Goal: Use online tool/utility: Utilize a website feature to perform a specific function

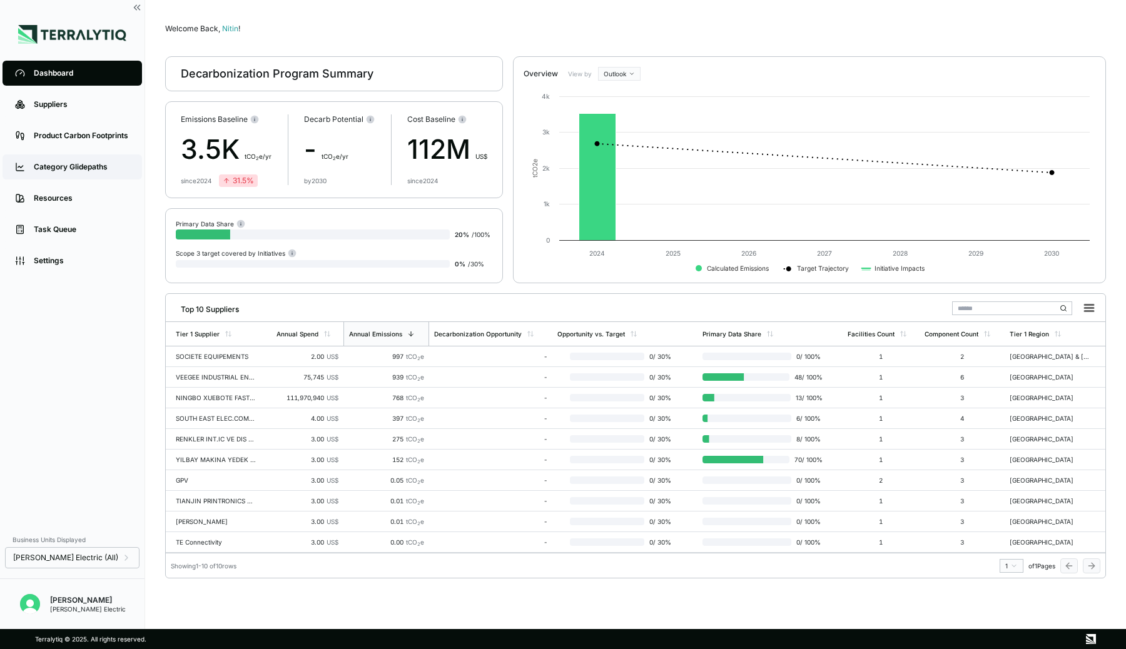
click at [61, 173] on link "Category Glidepaths" at bounding box center [72, 166] width 139 height 25
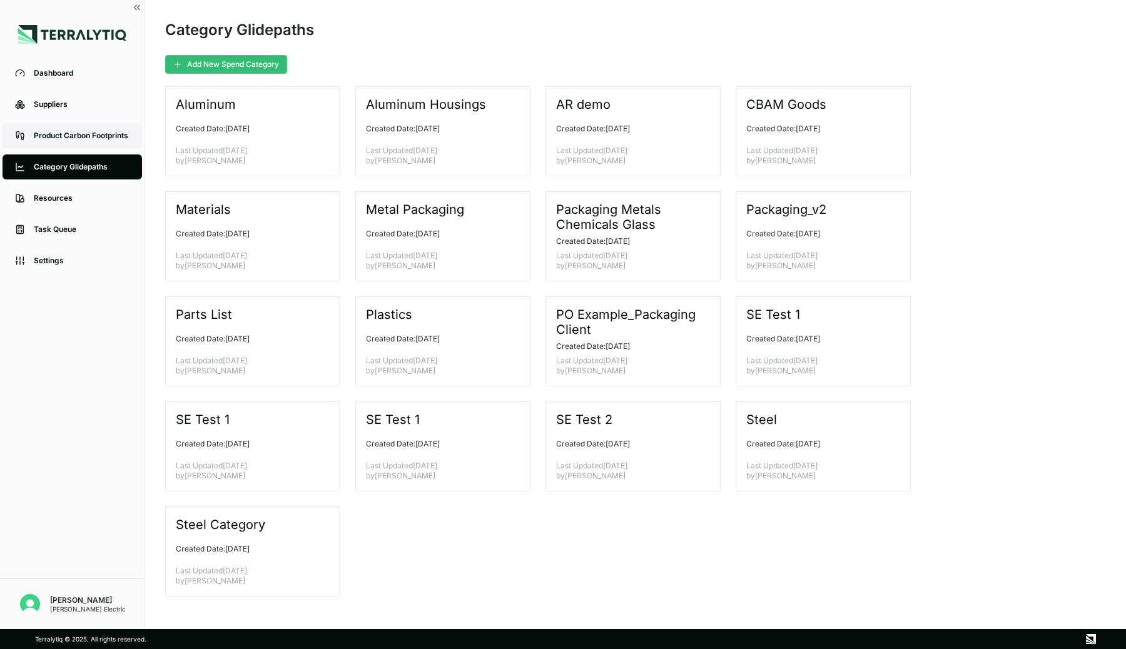
click at [68, 138] on div "Product Carbon Footprints" at bounding box center [82, 136] width 96 height 10
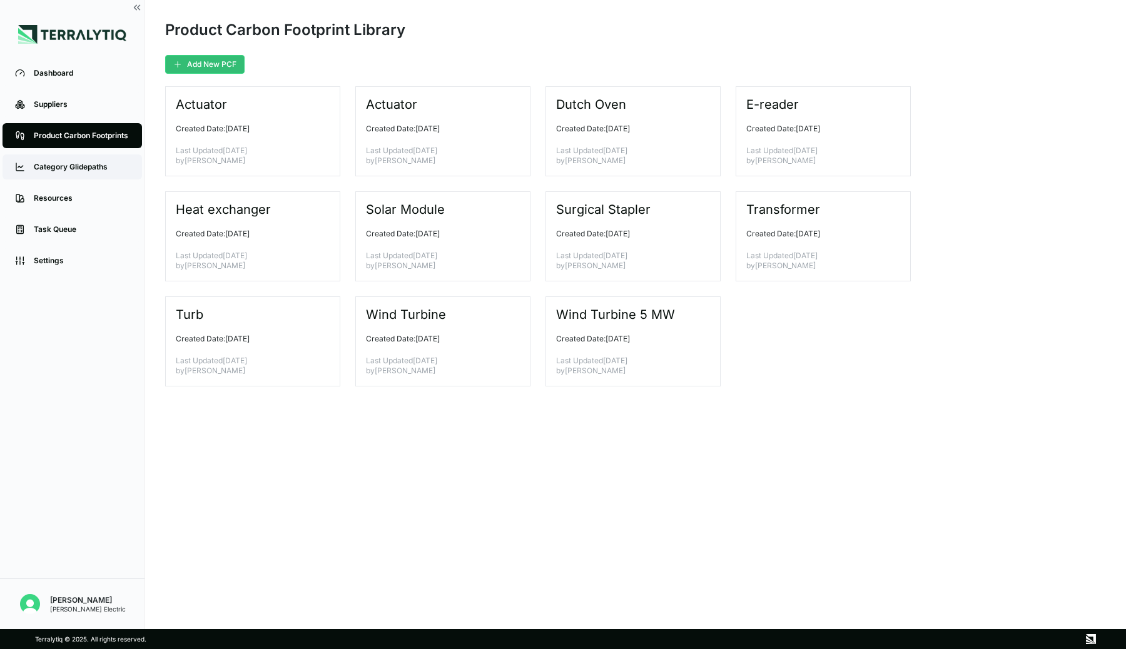
click at [73, 162] on div "Category Glidepaths" at bounding box center [82, 167] width 96 height 10
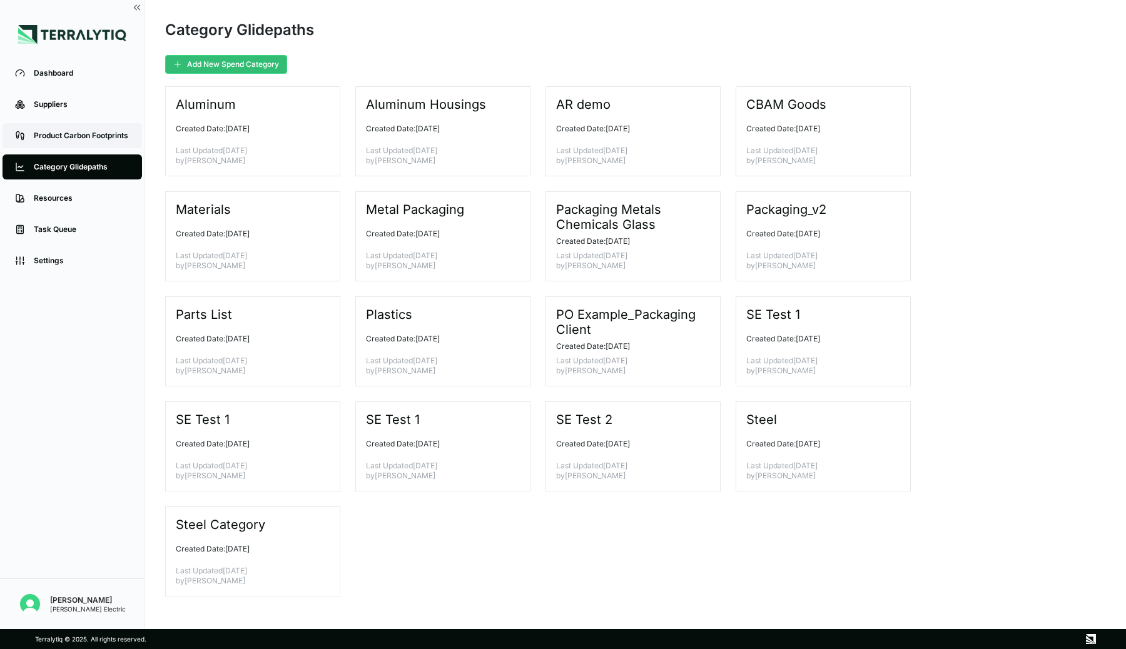
click at [80, 139] on div "Product Carbon Footprints" at bounding box center [82, 136] width 96 height 10
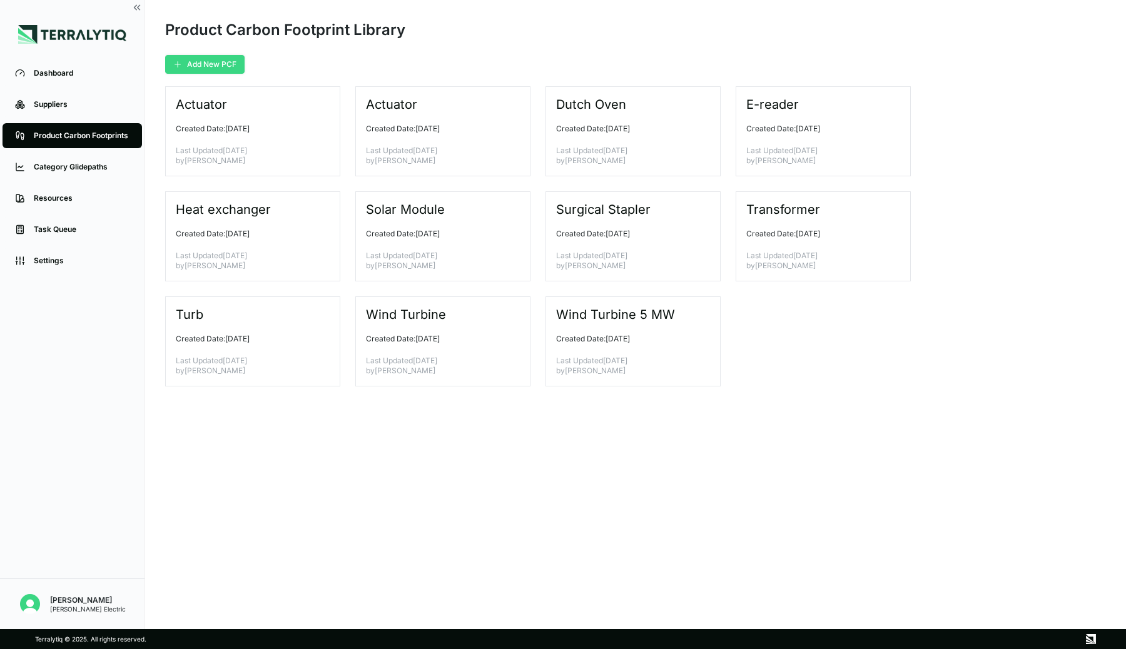
click at [191, 59] on button "Add New PCF" at bounding box center [204, 64] width 79 height 19
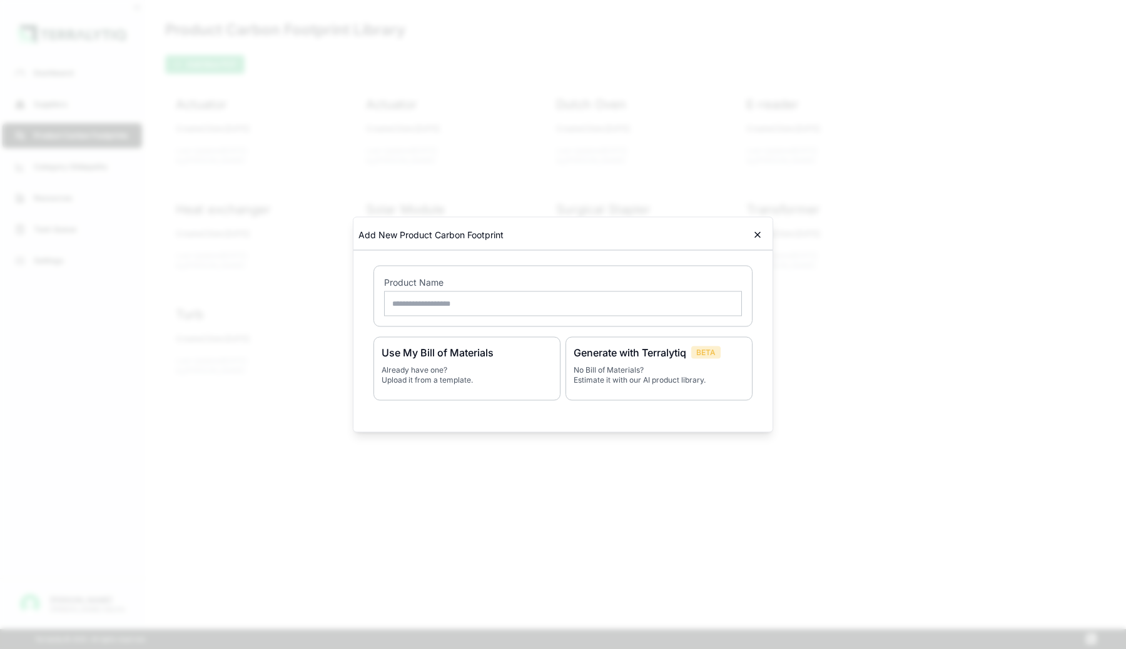
click at [754, 236] on icon at bounding box center [757, 235] width 10 height 10
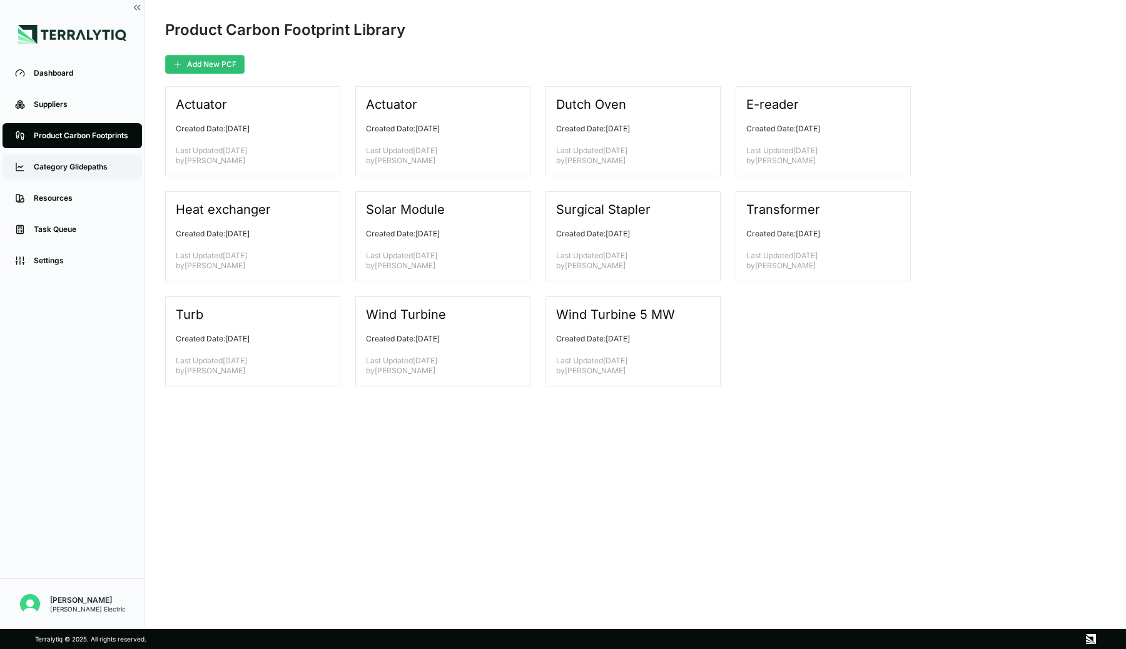
click at [62, 169] on div "Category Glidepaths" at bounding box center [82, 167] width 96 height 10
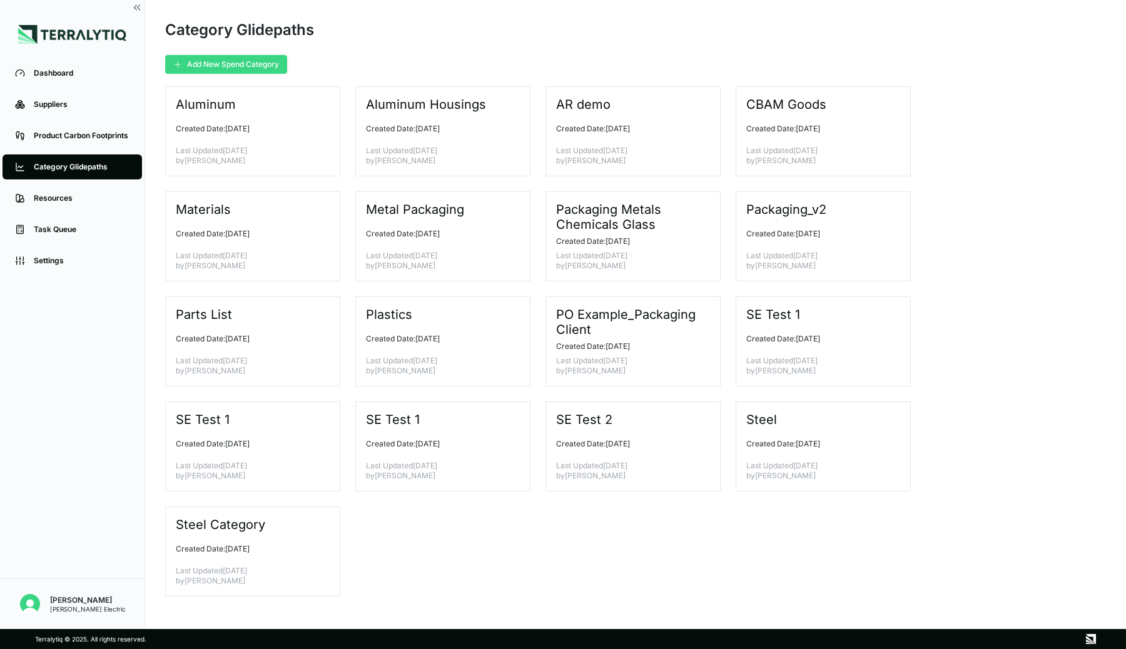
click at [228, 65] on button "Add New Spend Category" at bounding box center [226, 64] width 122 height 19
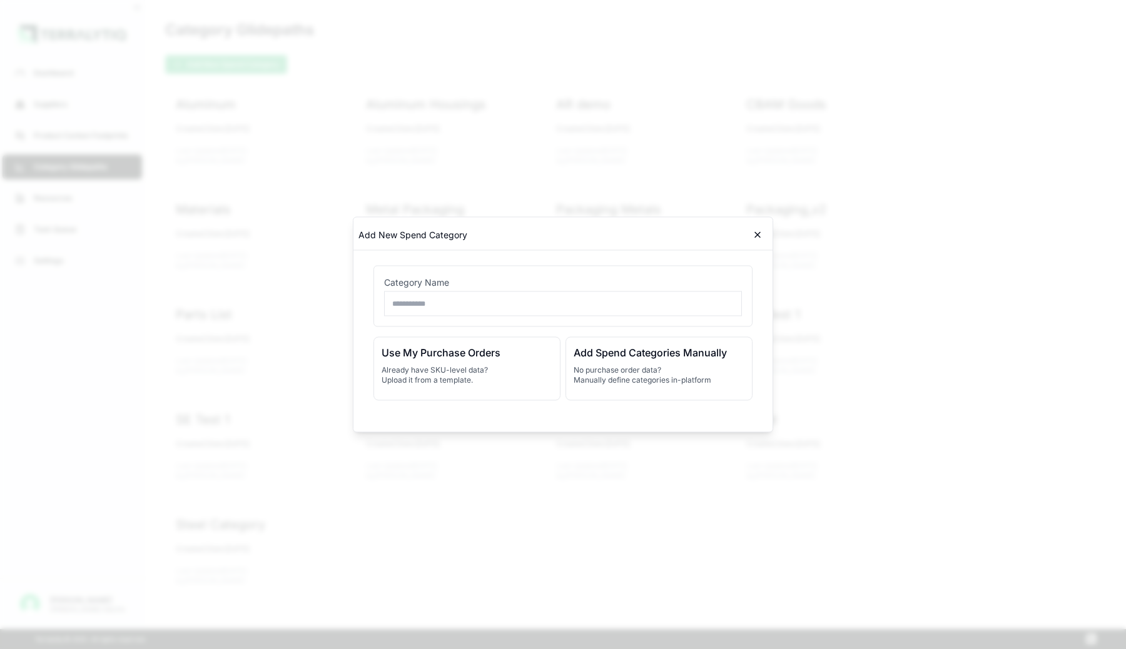
click at [407, 305] on input "text" at bounding box center [563, 303] width 358 height 25
type input "**********"
click at [603, 360] on h3 "Add Spend Categories Manually" at bounding box center [659, 352] width 171 height 15
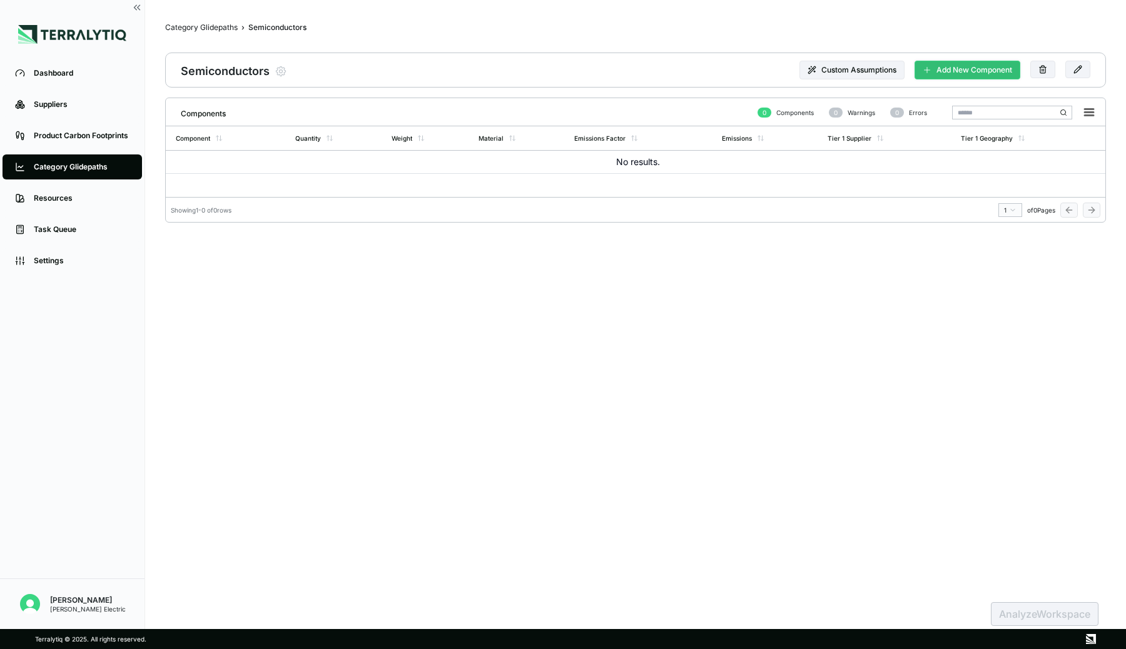
click at [986, 69] on button "Add New Component" at bounding box center [967, 70] width 106 height 19
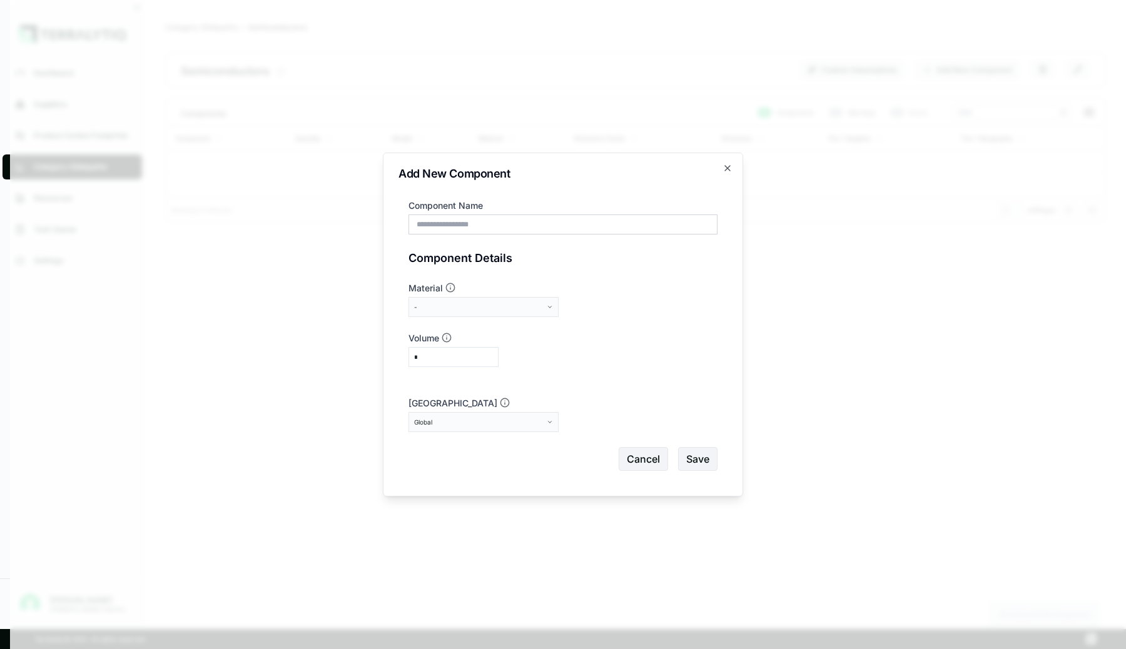
click at [498, 306] on div "-" at bounding box center [479, 307] width 130 height 8
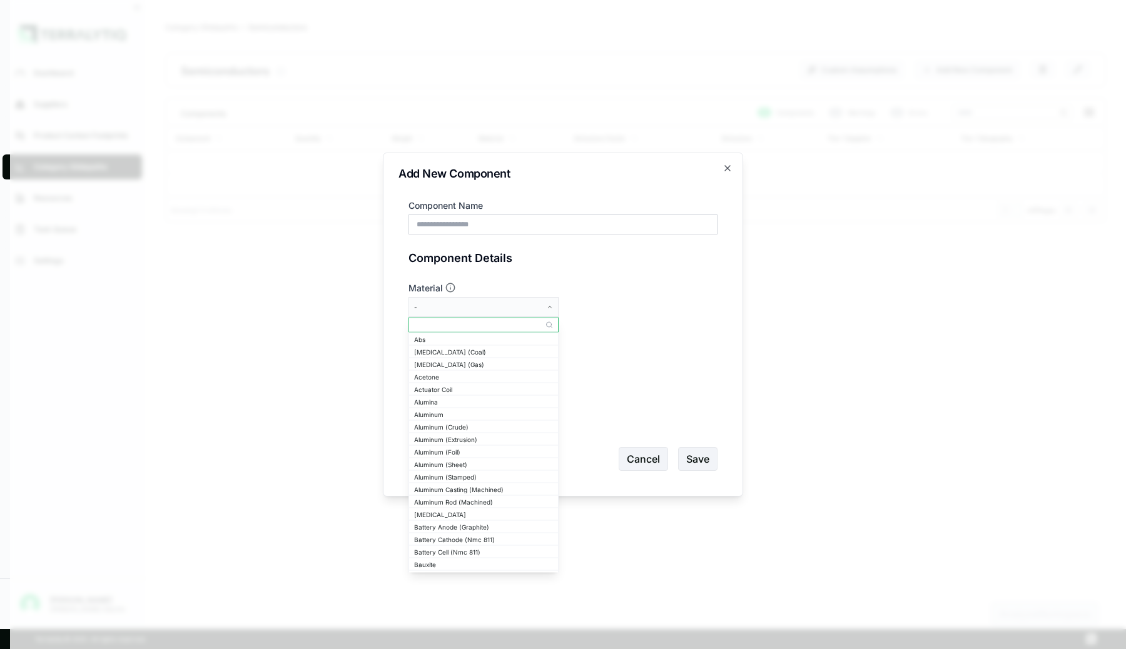
click at [480, 326] on input "text" at bounding box center [483, 325] width 149 height 15
type input "*"
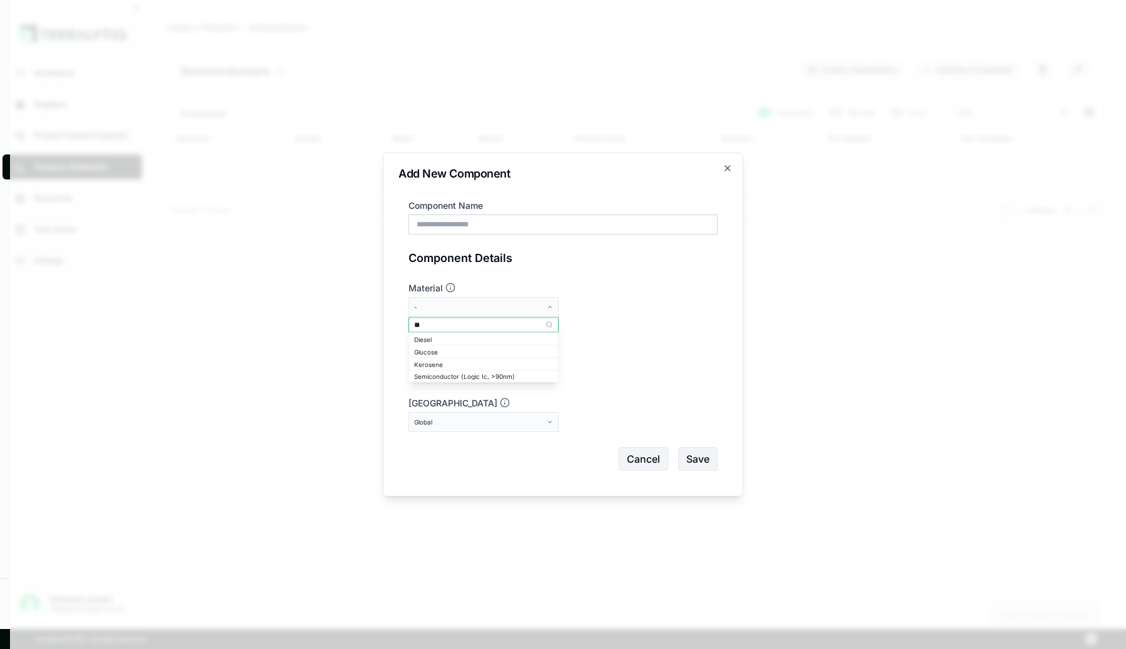
type input "***"
click at [476, 339] on div "Semiconductor (Logic Ic, >90nm)" at bounding box center [483, 339] width 139 height 8
click at [474, 225] on input "Component Name" at bounding box center [562, 225] width 309 height 20
type input "*"
type input "**********"
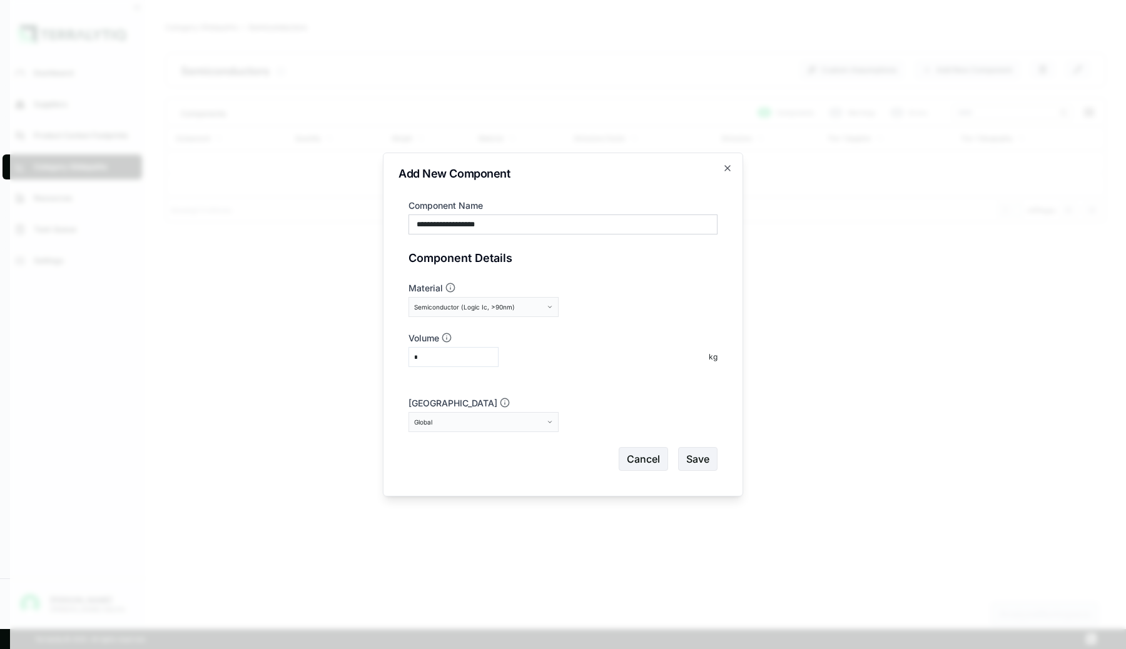
click at [532, 429] on button "Global" at bounding box center [483, 422] width 150 height 20
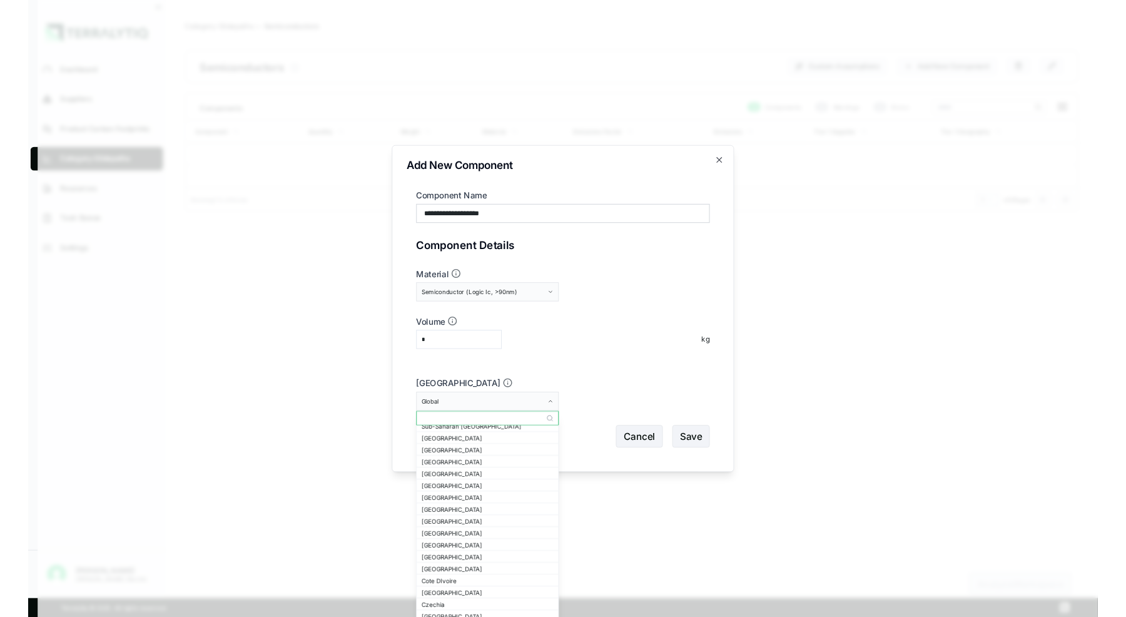
scroll to position [133, 0]
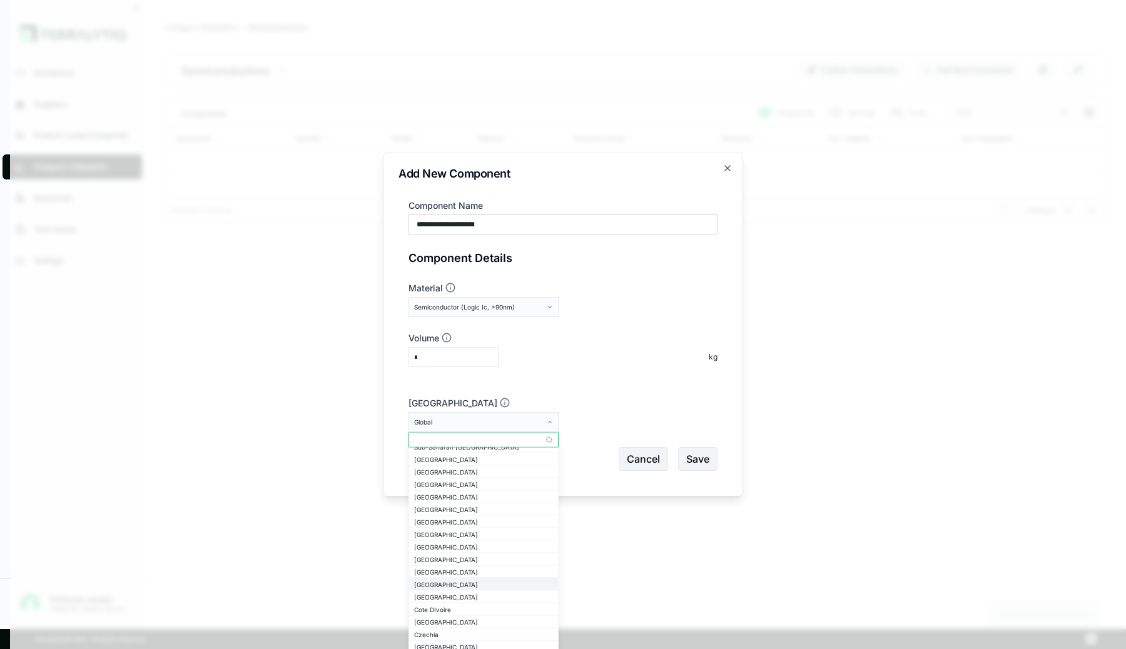
click at [433, 586] on div "[GEOGRAPHIC_DATA]" at bounding box center [483, 584] width 139 height 8
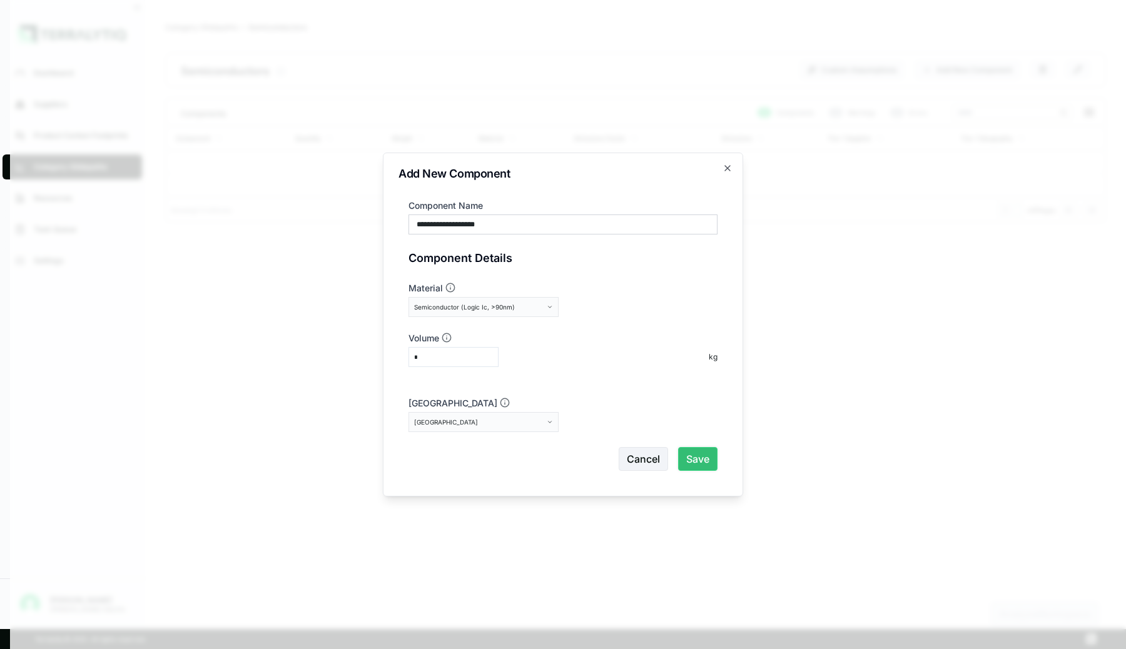
click at [700, 460] on button "Save" at bounding box center [697, 459] width 39 height 24
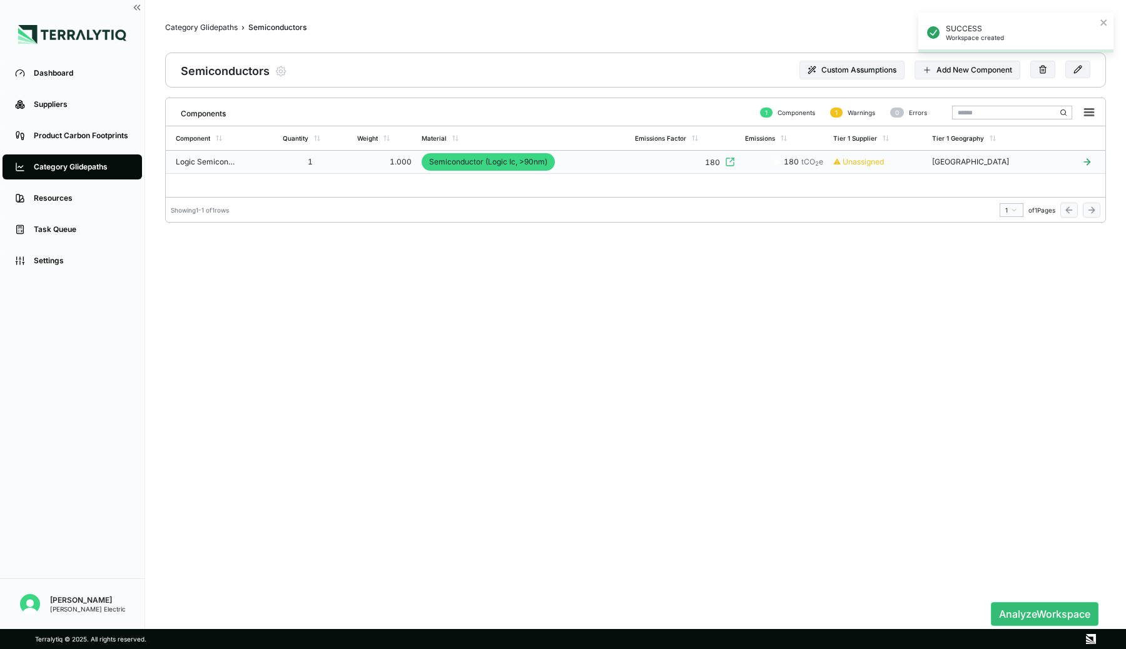
click at [621, 163] on td "Semiconductor (Logic Ic, >90nm)" at bounding box center [523, 162] width 213 height 23
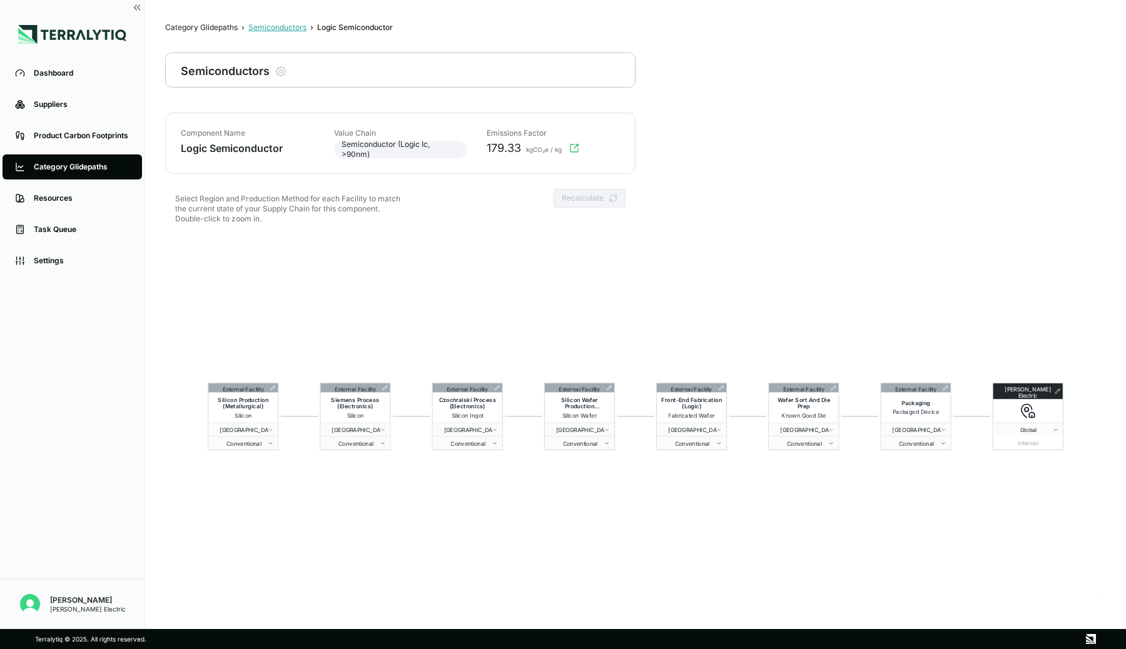
click at [289, 28] on div "Semiconductors" at bounding box center [277, 28] width 58 height 10
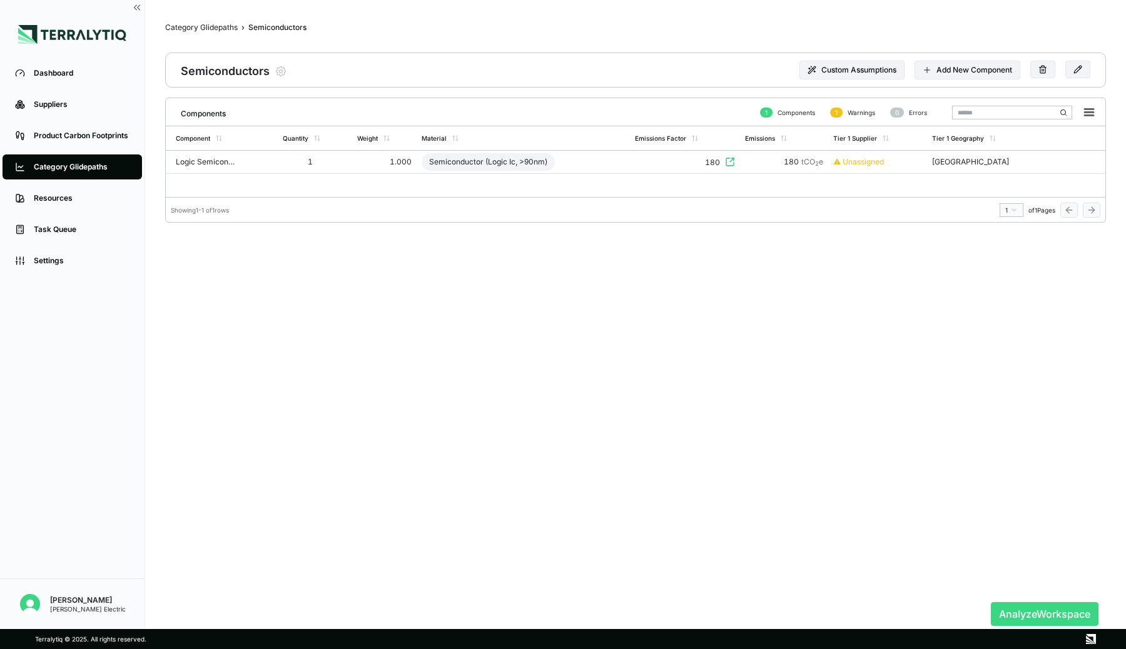
click at [1018, 608] on button "Analyze Workspace" at bounding box center [1045, 614] width 108 height 24
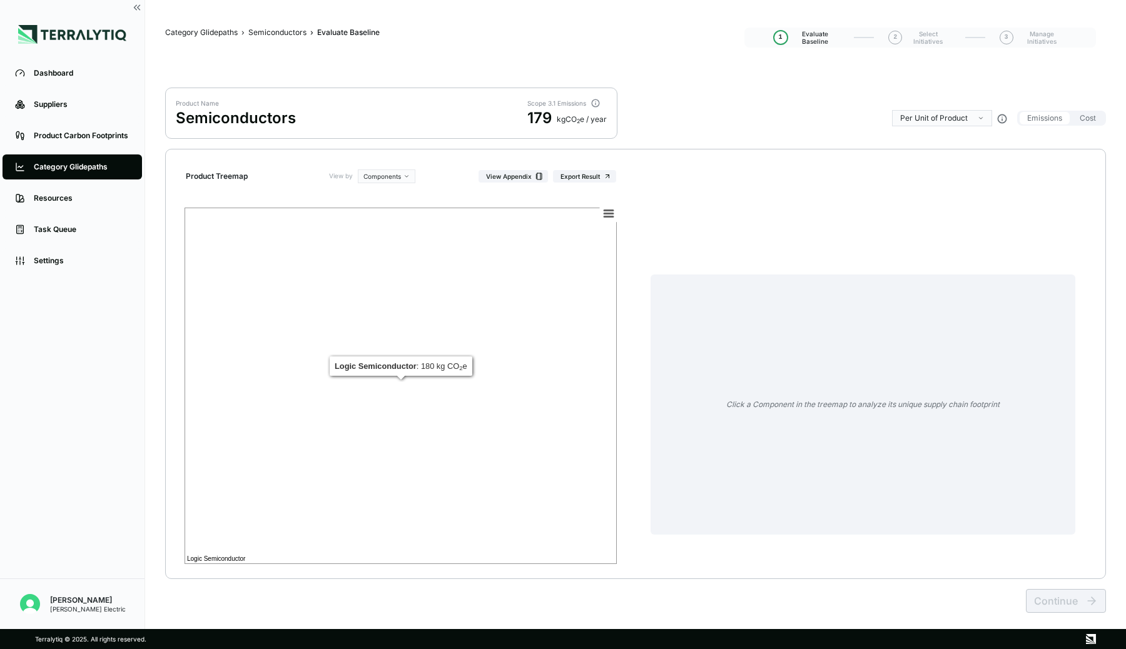
click at [557, 360] on rect at bounding box center [401, 386] width 432 height 356
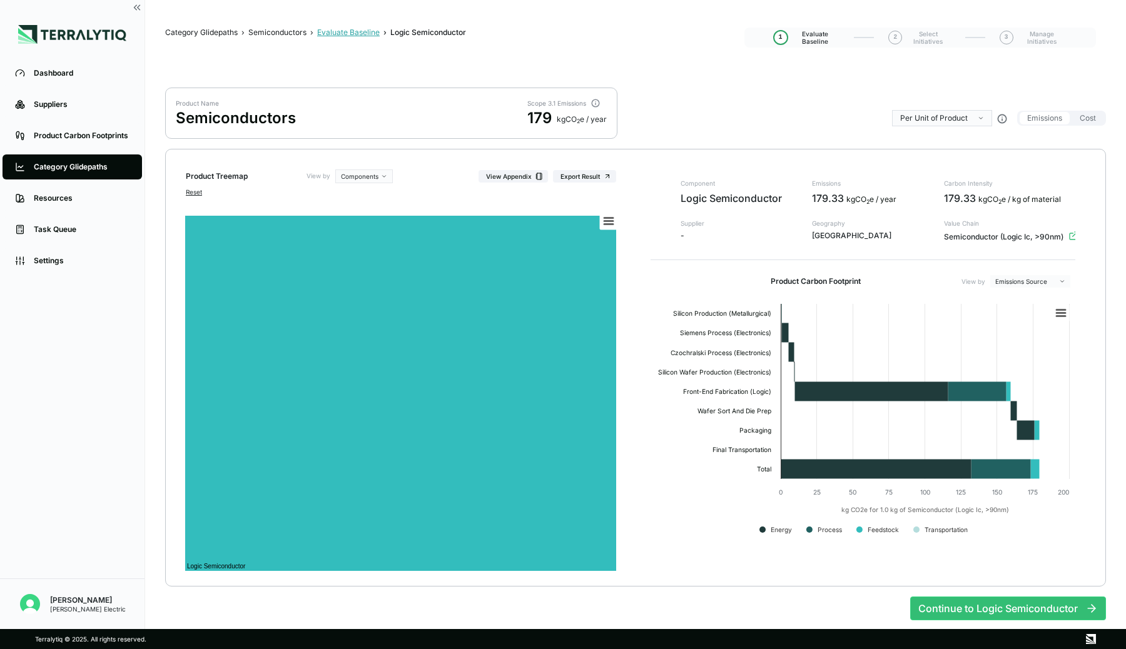
click at [356, 31] on div "Evaluate Baseline" at bounding box center [348, 33] width 63 height 10
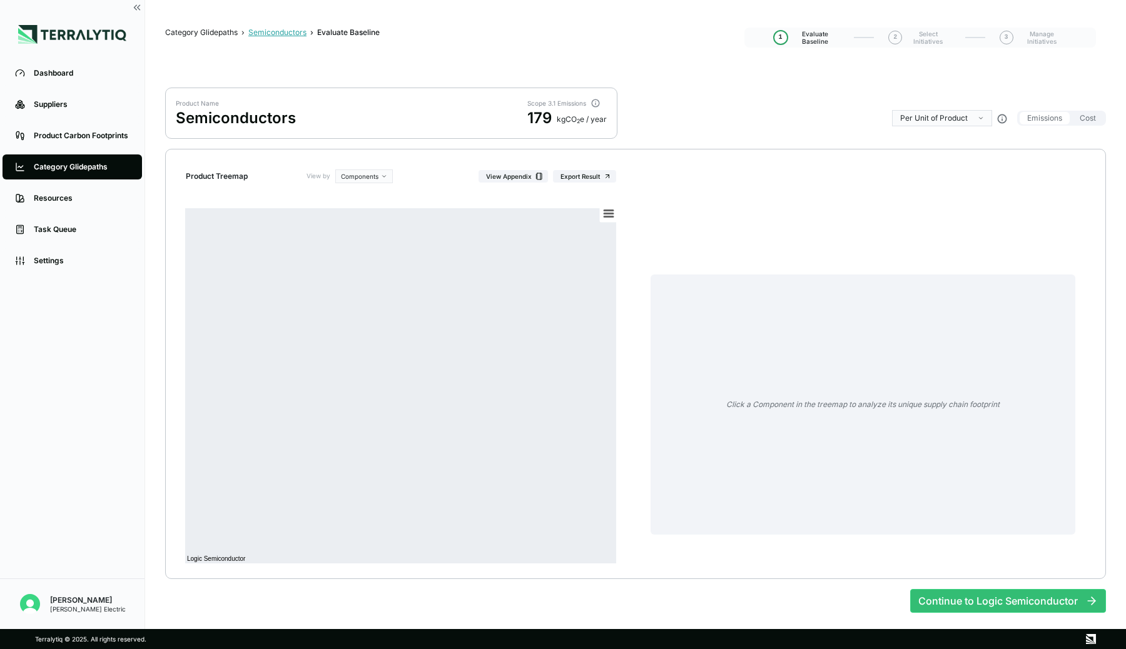
click at [287, 35] on div "Semiconductors" at bounding box center [277, 33] width 58 height 10
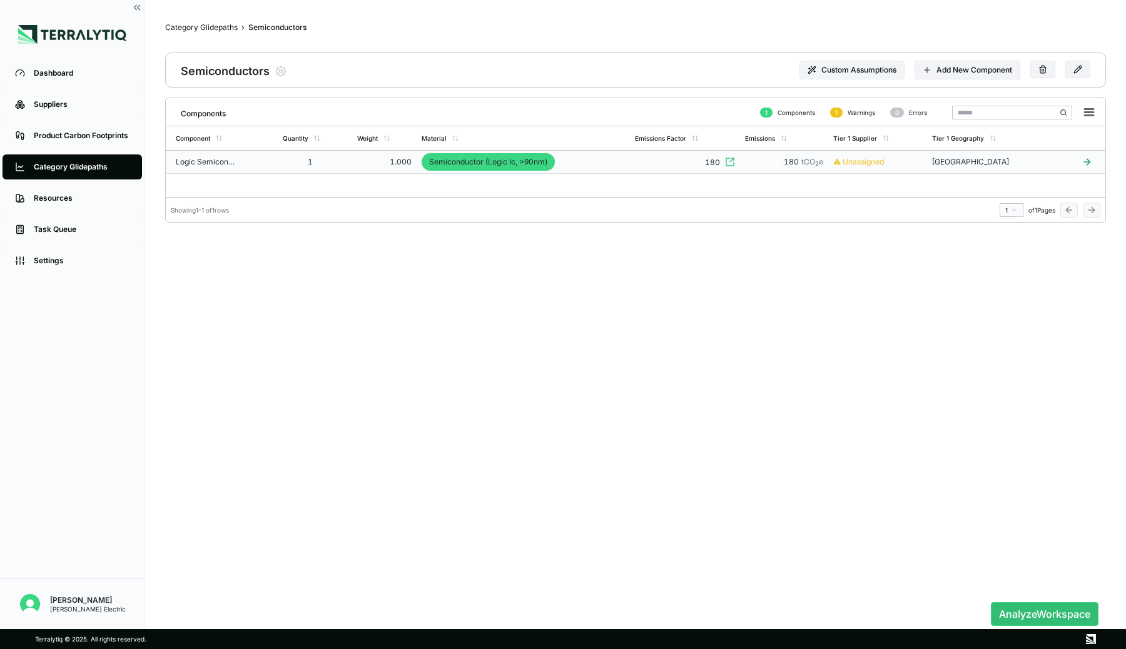
click at [581, 156] on td "Semiconductor (Logic Ic, >90nm)" at bounding box center [523, 162] width 213 height 23
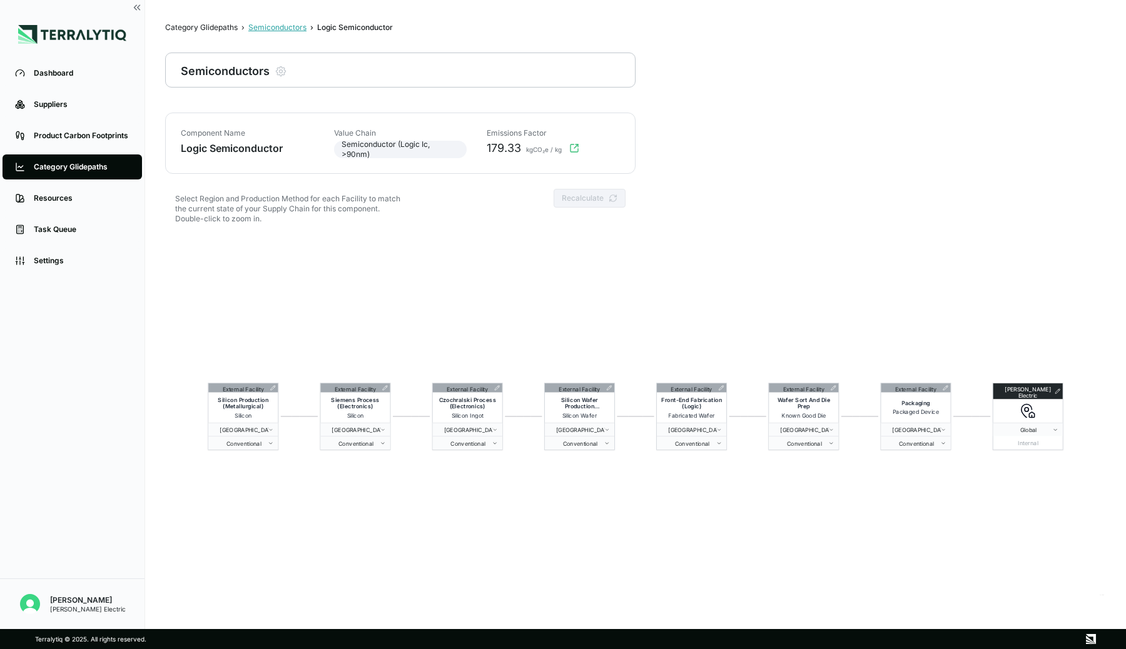
click at [255, 28] on div "Semiconductors" at bounding box center [277, 28] width 58 height 10
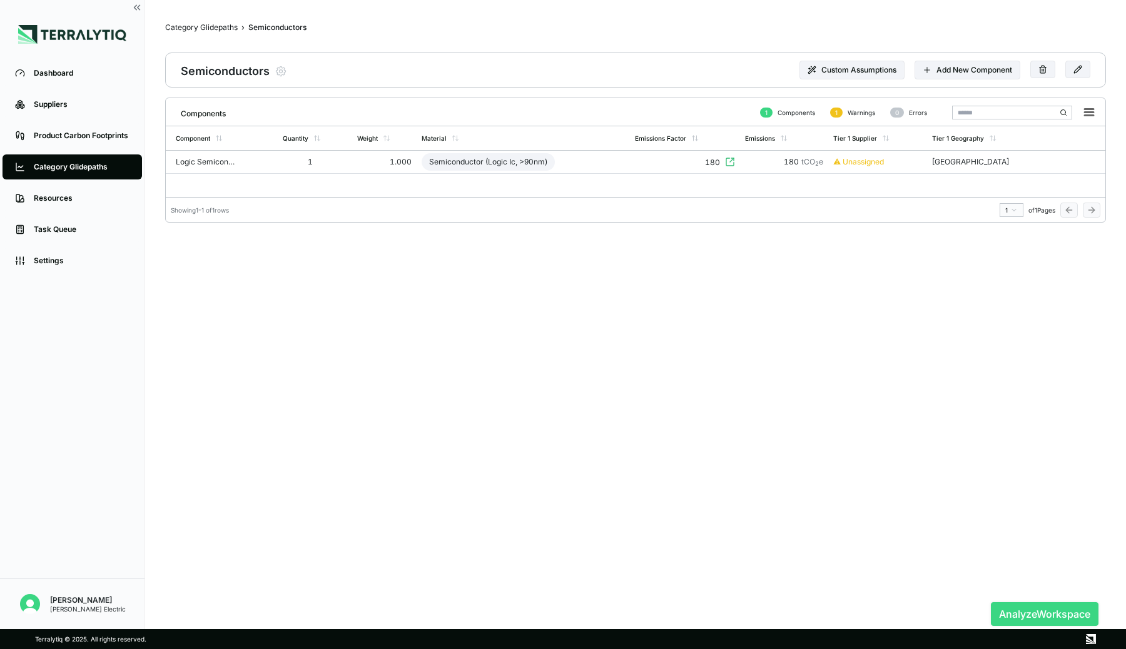
click at [1021, 609] on button "Analyze Workspace" at bounding box center [1045, 614] width 108 height 24
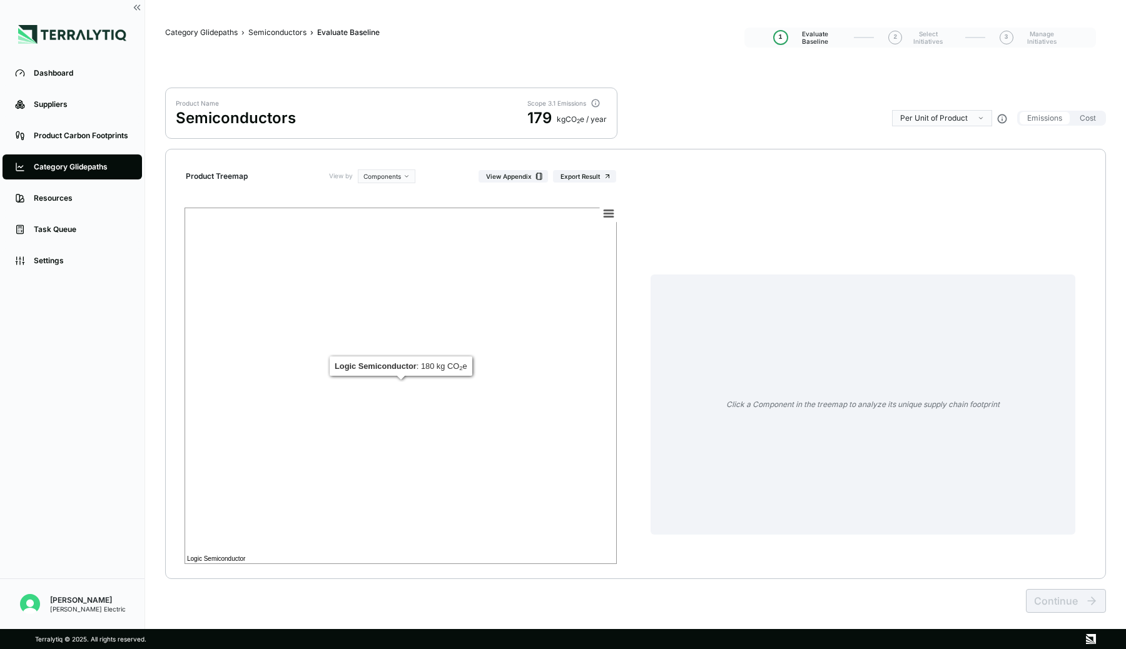
click at [445, 281] on rect at bounding box center [401, 386] width 432 height 356
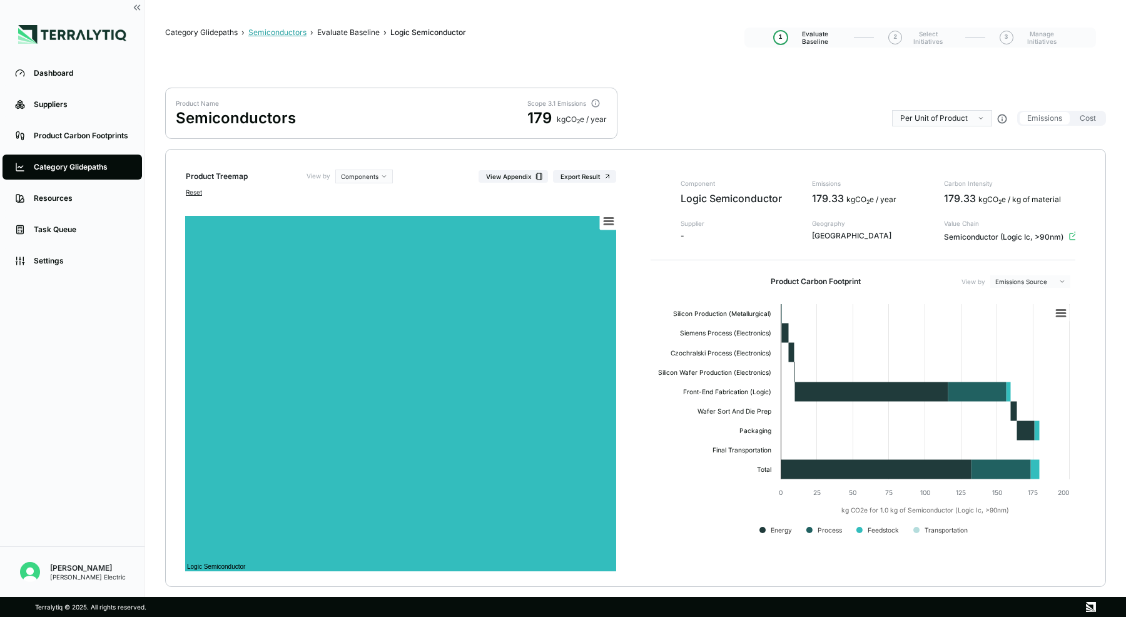
click at [293, 34] on div "Semiconductors" at bounding box center [277, 33] width 58 height 10
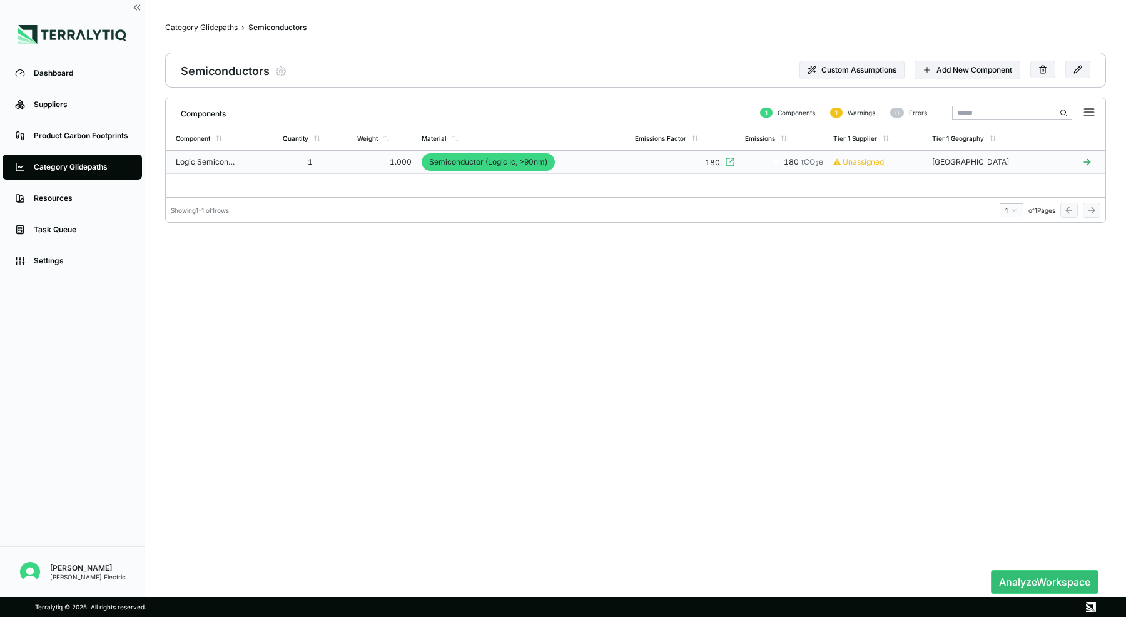
click at [584, 154] on td "Semiconductor (Logic Ic, >90nm)" at bounding box center [523, 162] width 213 height 23
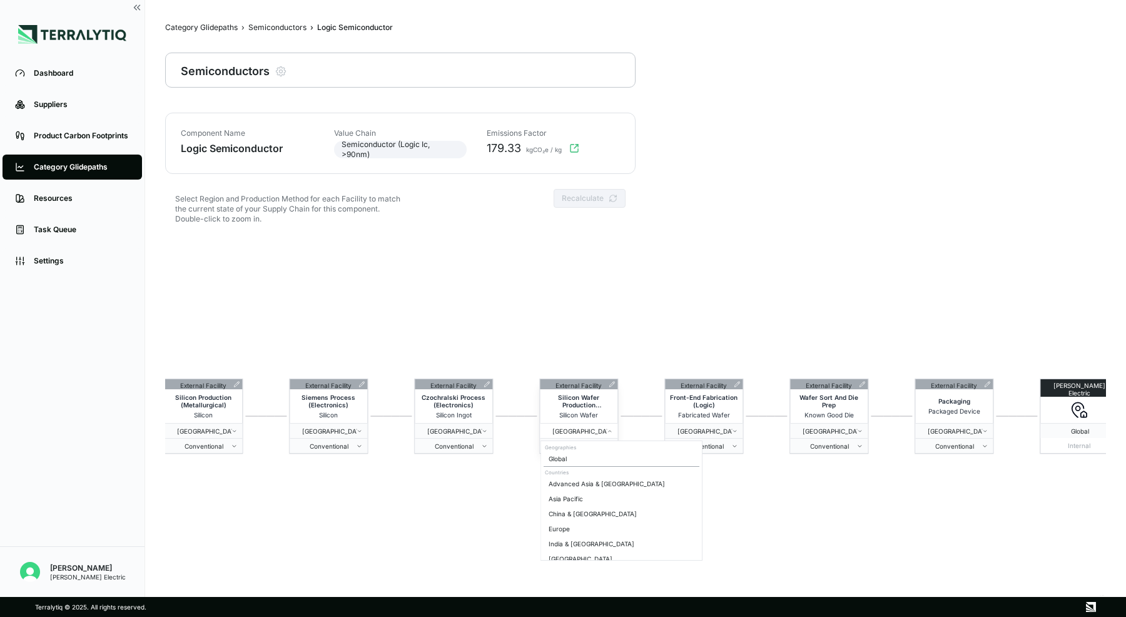
click at [597, 435] on button "[GEOGRAPHIC_DATA]" at bounding box center [579, 430] width 78 height 15
click at [719, 428] on span "[GEOGRAPHIC_DATA]" at bounding box center [701, 431] width 62 height 8
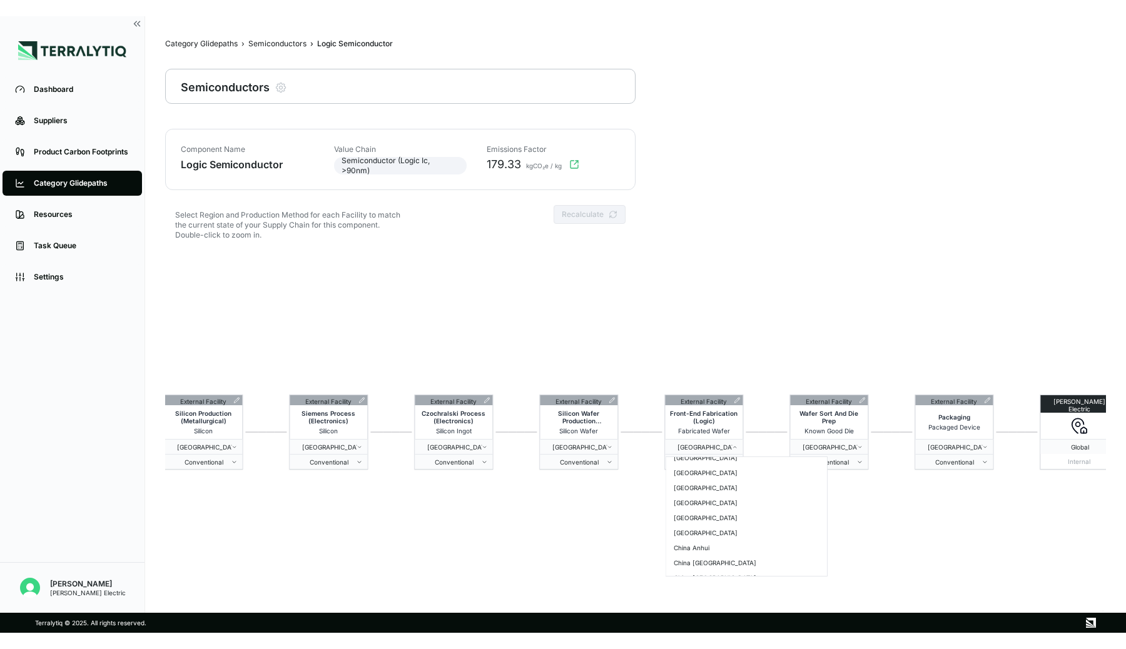
scroll to position [1120, 0]
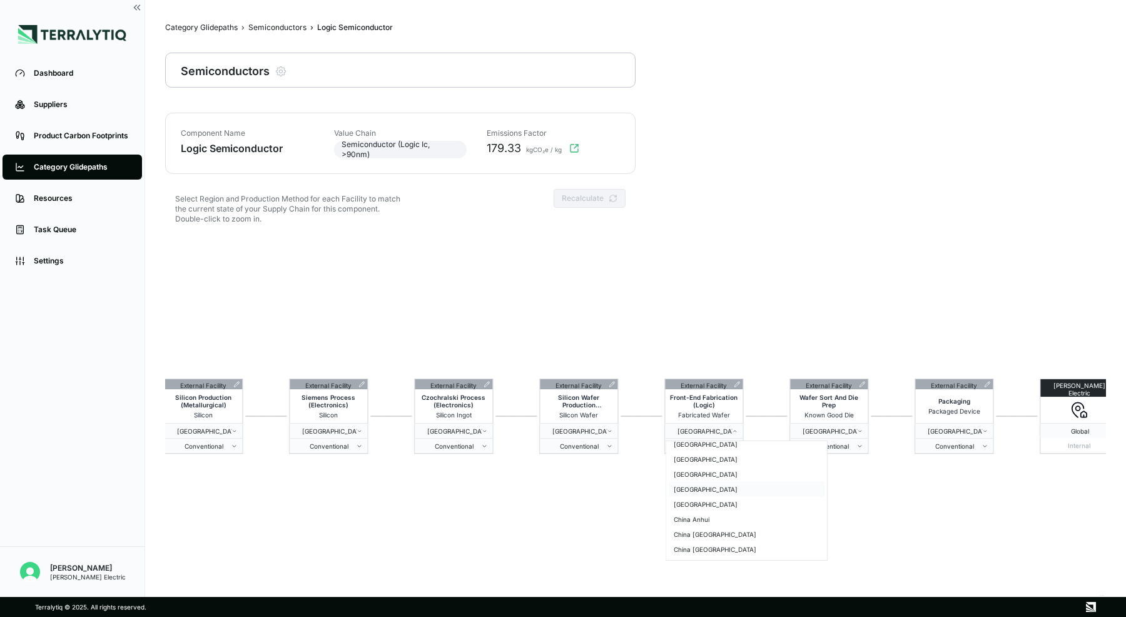
click at [702, 486] on div "[GEOGRAPHIC_DATA]" at bounding box center [747, 489] width 156 height 15
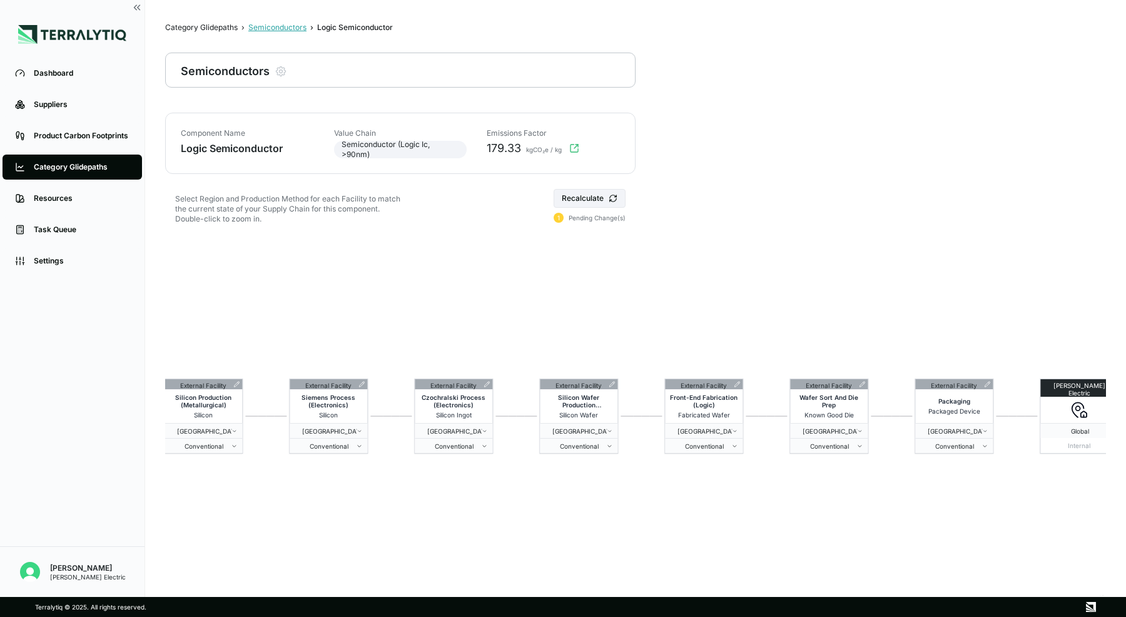
click at [275, 26] on div "Semiconductors" at bounding box center [277, 28] width 58 height 10
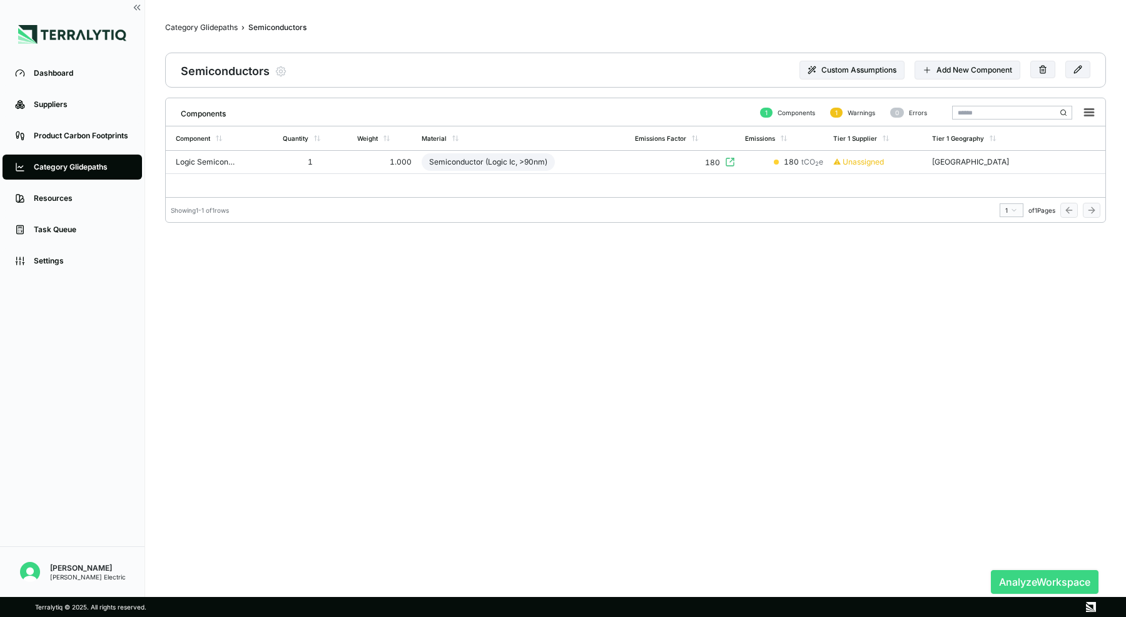
click at [1015, 577] on button "Analyze Workspace" at bounding box center [1045, 582] width 108 height 24
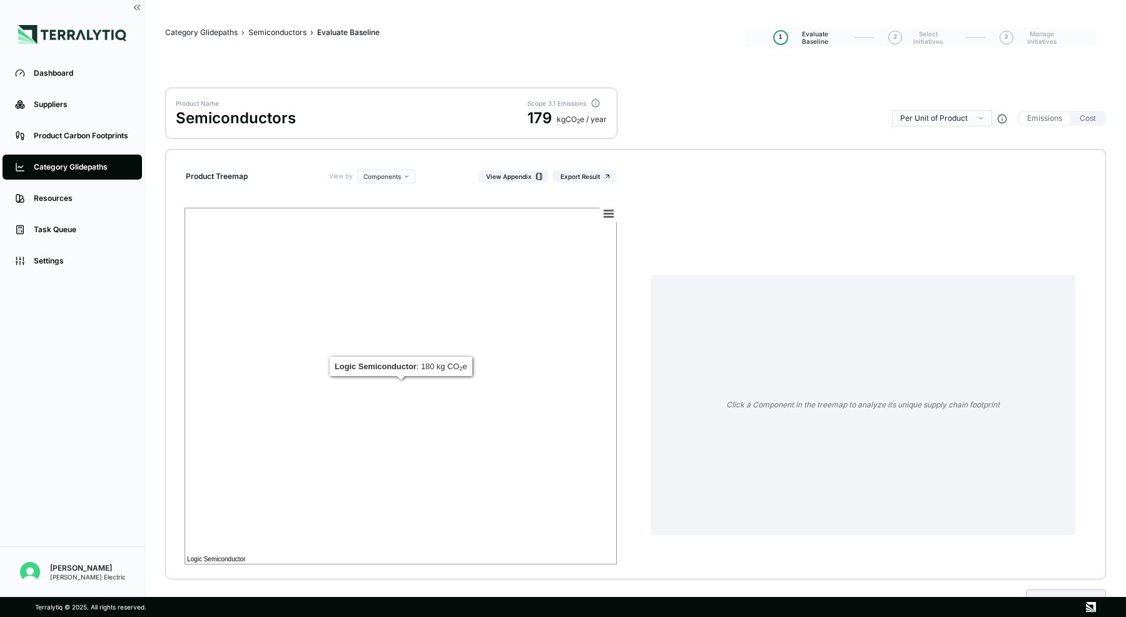
click at [568, 395] on rect at bounding box center [401, 386] width 432 height 356
